Goal: Check status: Check status

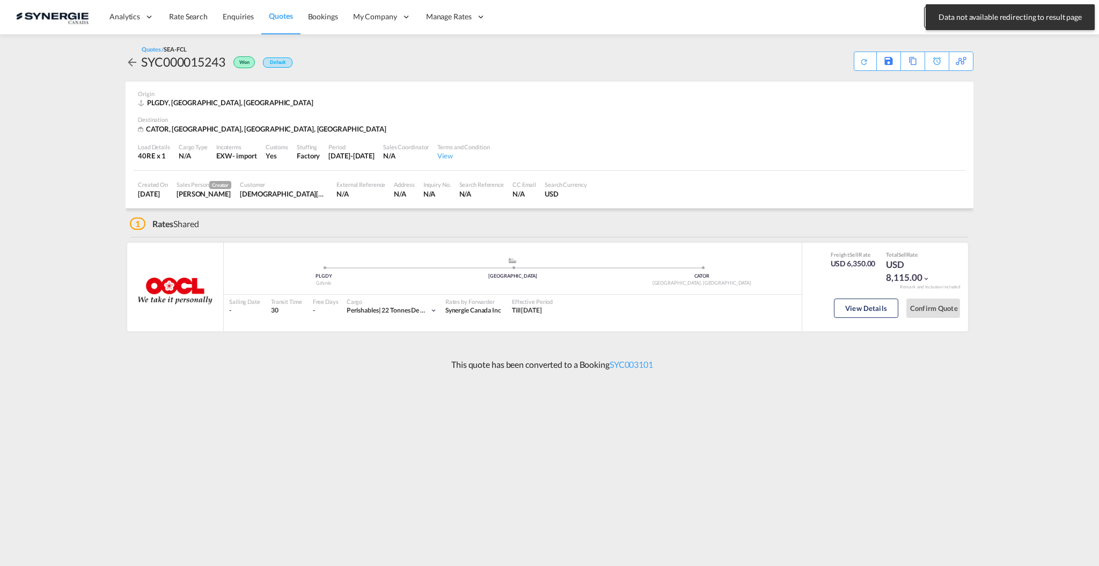
click at [981, 18] on span "Data not available redirecting to result page" at bounding box center [1010, 17] width 150 height 11
click at [1003, 57] on md-content "Analytics Reports Dashboard Rate Search Enquiries Quotes Bookings" at bounding box center [549, 283] width 1099 height 566
click at [1027, 19] on md-icon "icon-magnify" at bounding box center [1027, 18] width 12 height 12
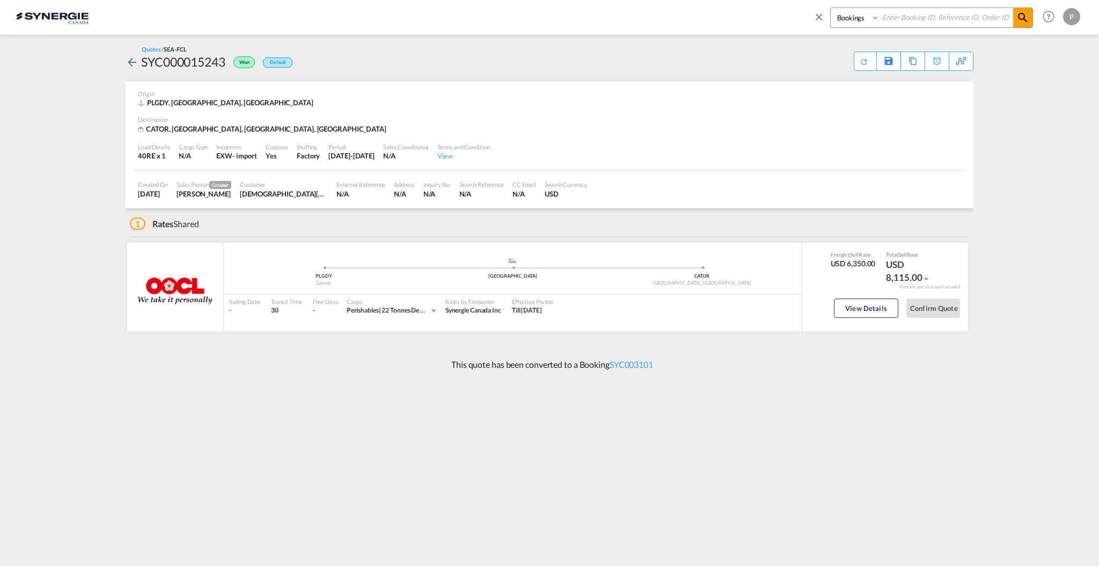
drag, startPoint x: 856, startPoint y: 13, endPoint x: 862, endPoint y: 24, distance: 12.7
click at [856, 13] on select "Bookings Quotes Enquiries" at bounding box center [856, 17] width 51 height 19
select select "Quotes"
click at [831, 8] on select "Bookings Quotes Enquiries" at bounding box center [856, 17] width 51 height 19
click at [920, 18] on input at bounding box center [946, 17] width 134 height 19
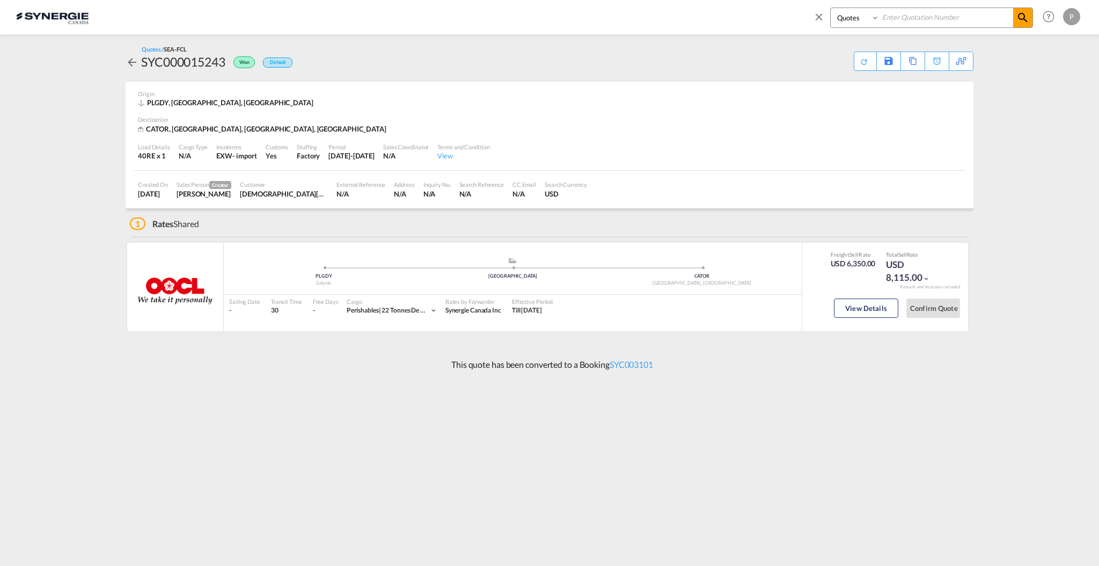
paste input "SYC000014988"
type input "SYC000014988"
click at [1028, 24] on span at bounding box center [1022, 17] width 19 height 19
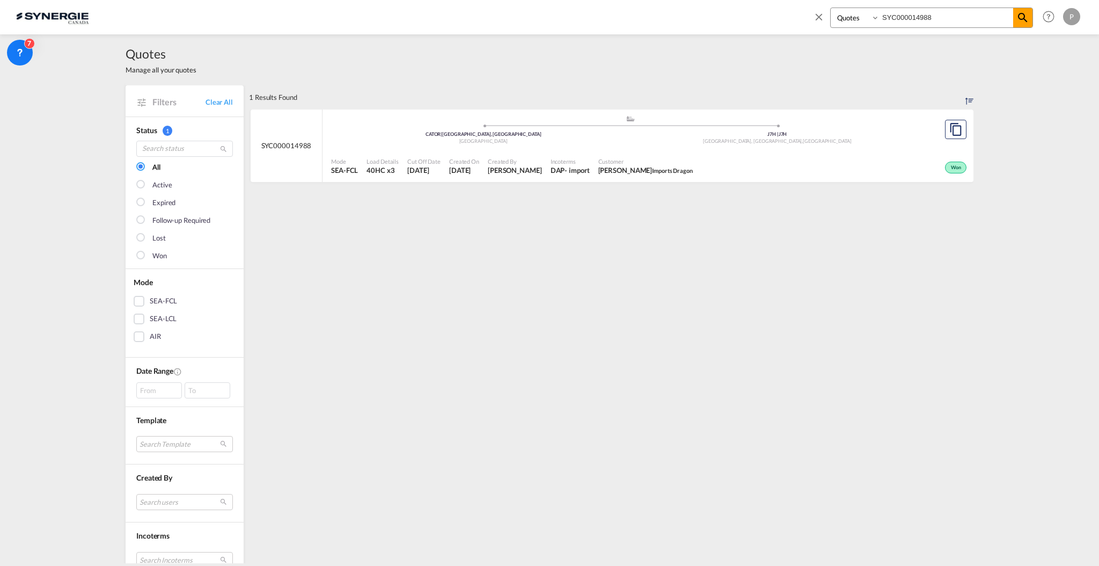
click at [730, 157] on div "Won" at bounding box center [833, 166] width 272 height 27
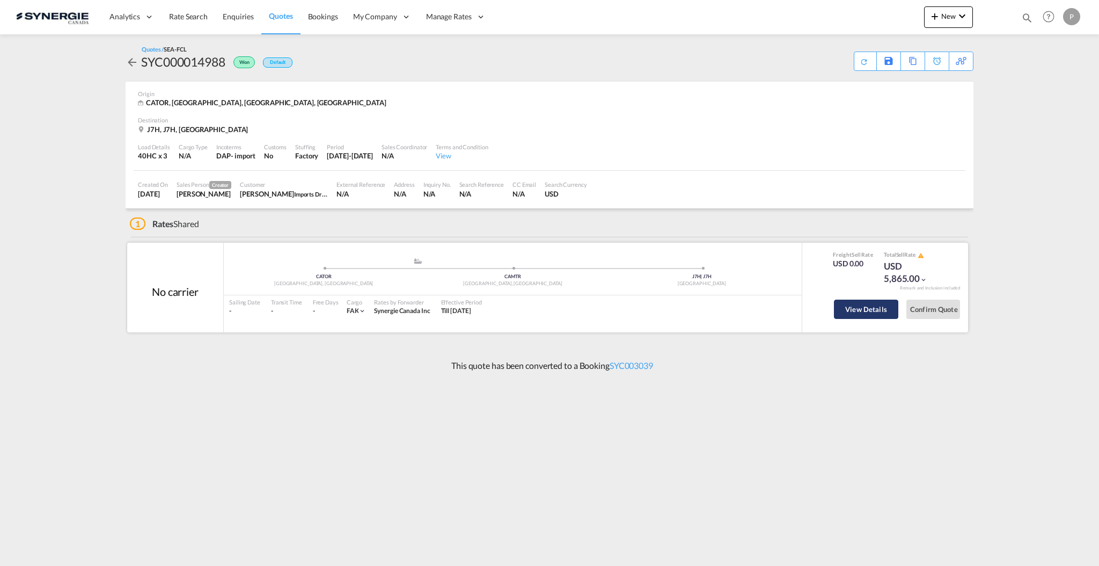
click at [846, 317] on button "View Details" at bounding box center [866, 308] width 64 height 19
